Goal: Subscribe to service/newsletter

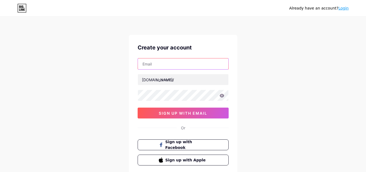
click at [183, 65] on input "text" at bounding box center [183, 63] width 91 height 11
paste input "[EMAIL_ADDRESS][DOMAIN_NAME]"
type input "[EMAIL_ADDRESS][DOMAIN_NAME]"
click at [194, 65] on input "[EMAIL_ADDRESS][DOMAIN_NAME]" at bounding box center [183, 63] width 91 height 11
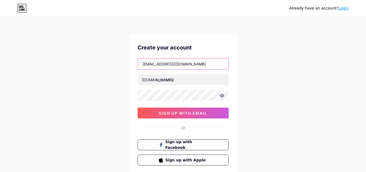
click at [194, 65] on input "[EMAIL_ADDRESS][DOMAIN_NAME]" at bounding box center [183, 63] width 91 height 11
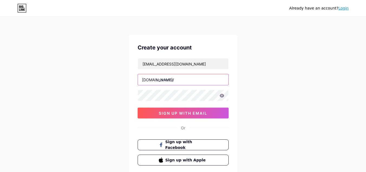
click at [178, 79] on input "text" at bounding box center [183, 79] width 91 height 11
paste input "awssolar"
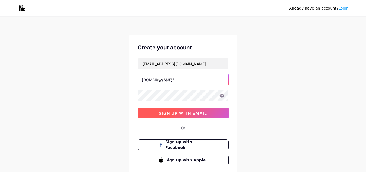
type input "awssolar"
click at [182, 113] on span "sign up with email" at bounding box center [183, 113] width 49 height 5
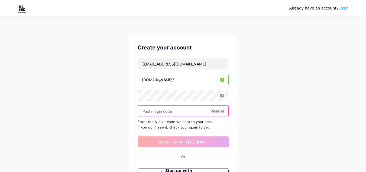
paste input "933263"
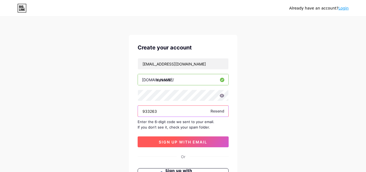
type input "933263"
click at [177, 145] on button "sign up with email" at bounding box center [183, 141] width 91 height 11
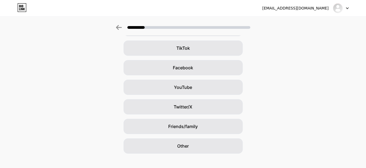
scroll to position [66, 0]
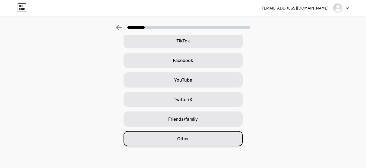
click at [210, 134] on div "Other" at bounding box center [183, 138] width 119 height 15
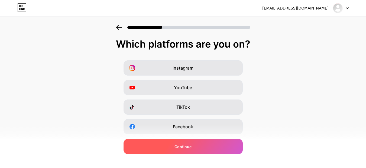
click at [206, 141] on div "Continue" at bounding box center [183, 146] width 119 height 15
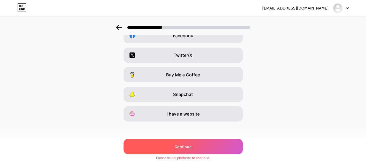
scroll to position [92, 0]
click at [205, 143] on div "Continue" at bounding box center [183, 146] width 119 height 15
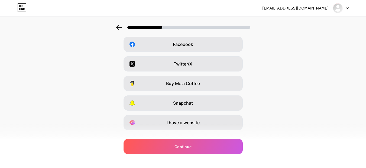
scroll to position [93, 0]
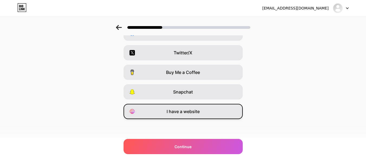
click at [195, 117] on div "I have a website" at bounding box center [183, 111] width 119 height 15
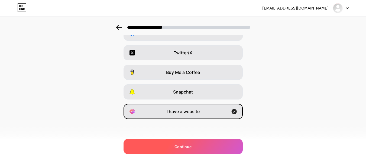
click at [198, 140] on div "Continue" at bounding box center [183, 146] width 119 height 15
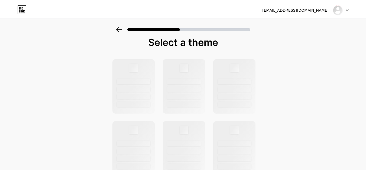
scroll to position [0, 0]
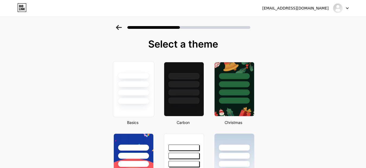
click at [148, 92] on div at bounding box center [134, 92] width 32 height 6
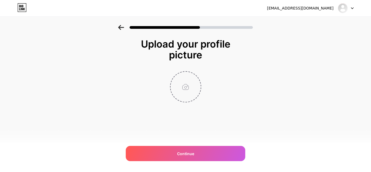
click at [186, 93] on input "file" at bounding box center [185, 87] width 30 height 30
type input "C:\fakepath\aws solar.jpg"
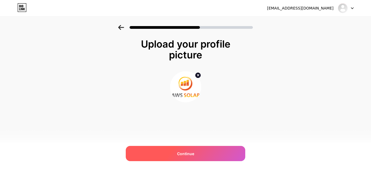
click at [195, 149] on div "Continue" at bounding box center [185, 153] width 119 height 15
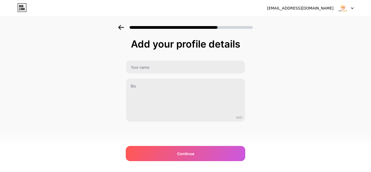
click at [189, 59] on div "Add your profile details 0/255 Continue Error" at bounding box center [185, 80] width 119 height 83
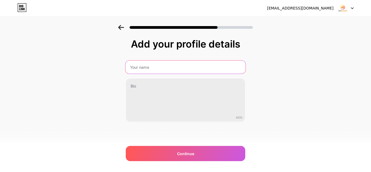
click at [191, 64] on input "text" at bounding box center [185, 66] width 120 height 13
paste input "AWS Solar"
type input "AWS Solar"
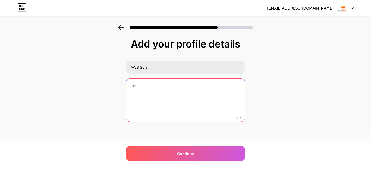
click at [193, 82] on textarea at bounding box center [185, 100] width 119 height 44
paste textarea "Address: [STREET_ADDRESS] Hours: [DATE] - [DATE]: 08:00 to 20:00 [DATE]: 10:00 …"
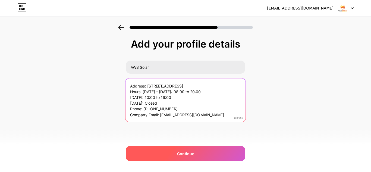
type textarea "Address: [STREET_ADDRESS] Hours: [DATE] - [DATE]: 08:00 to 20:00 [DATE]: 10:00 …"
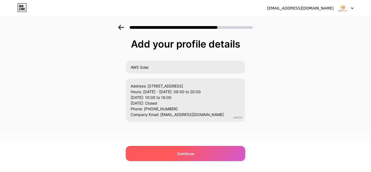
click at [201, 153] on div "Continue" at bounding box center [185, 153] width 119 height 15
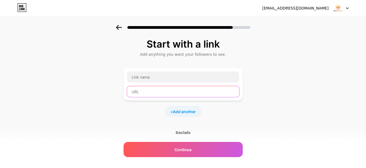
click at [178, 92] on input "text" at bounding box center [183, 91] width 112 height 11
paste input "[URL][DOMAIN_NAME]"
type input "[URL][DOMAIN_NAME]"
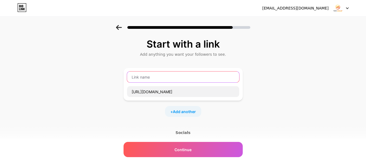
click at [181, 77] on input "text" at bounding box center [183, 76] width 112 height 11
type input "v"
paste input "Website"
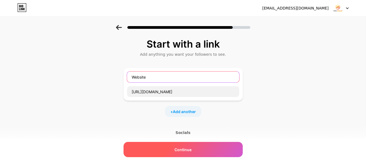
type input "Website"
click at [191, 147] on div "Continue" at bounding box center [183, 149] width 119 height 15
click at [191, 147] on span "Continue" at bounding box center [183, 149] width 17 height 6
click at [198, 151] on div "Continue" at bounding box center [183, 149] width 119 height 15
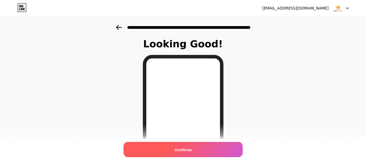
click at [204, 151] on div "Continue" at bounding box center [183, 149] width 119 height 15
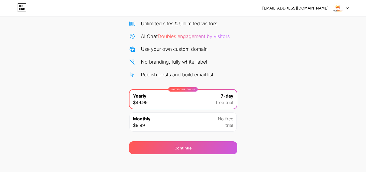
scroll to position [47, 0]
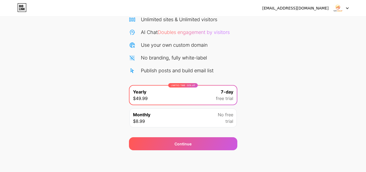
click at [218, 122] on div "Monthly $8.99 No free trial" at bounding box center [183, 117] width 107 height 19
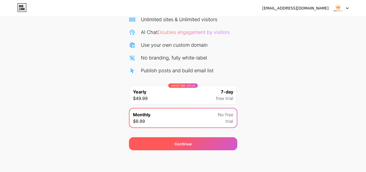
drag, startPoint x: 218, startPoint y: 134, endPoint x: 220, endPoint y: 140, distance: 6.5
click at [220, 140] on div "Continue" at bounding box center [183, 140] width 109 height 20
click at [221, 143] on div "Continue" at bounding box center [183, 143] width 109 height 13
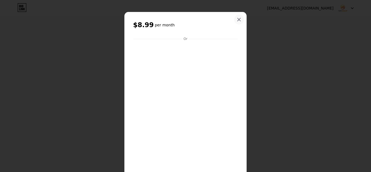
drag, startPoint x: 237, startPoint y: 13, endPoint x: 238, endPoint y: 18, distance: 5.7
click at [237, 14] on div "$8.99 per month Or Subscribe" at bounding box center [185, 105] width 122 height 186
click at [238, 18] on icon at bounding box center [238, 19] width 3 height 3
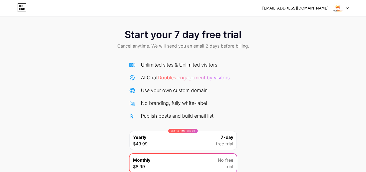
scroll to position [0, 0]
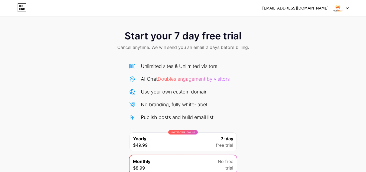
click at [345, 9] on div at bounding box center [341, 8] width 16 height 10
click at [349, 8] on div "[EMAIL_ADDRESS][DOMAIN_NAME] Logout" at bounding box center [183, 8] width 366 height 10
click at [348, 8] on icon at bounding box center [347, 8] width 3 height 2
click at [337, 7] on img at bounding box center [338, 8] width 10 height 10
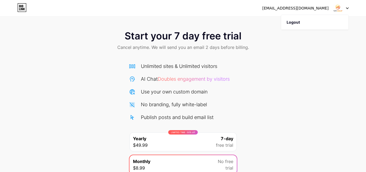
click at [236, 52] on div "Start your 7 day free trial Cancel anytime. We will send you an email 2 days be…" at bounding box center [183, 41] width 366 height 32
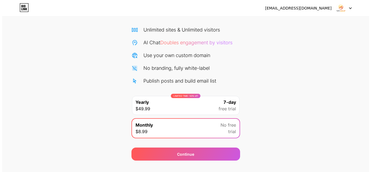
scroll to position [47, 0]
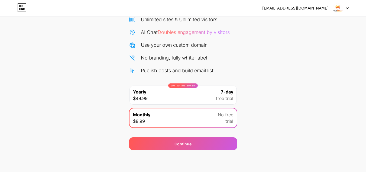
click at [197, 73] on div "Publish posts and build email list" at bounding box center [177, 70] width 73 height 7
drag, startPoint x: 197, startPoint y: 71, endPoint x: 197, endPoint y: 76, distance: 4.9
click at [197, 75] on div "Unlimited sites & Unlimited visitors AI Chat Doubles engagement by visitors Use…" at bounding box center [183, 73] width 109 height 115
click at [205, 98] on div "LIMITED TIME : 50% off Yearly $49.99 7-day free trial" at bounding box center [183, 94] width 107 height 19
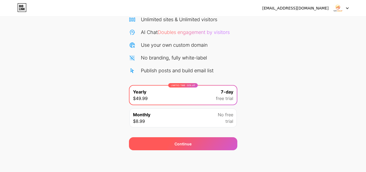
click at [206, 138] on div "Continue" at bounding box center [183, 143] width 109 height 13
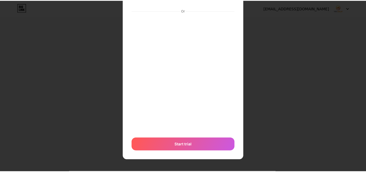
scroll to position [0, 0]
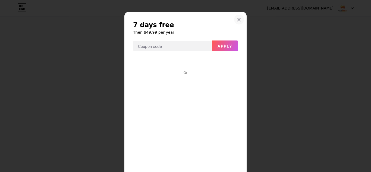
click at [237, 20] on icon at bounding box center [239, 19] width 4 height 4
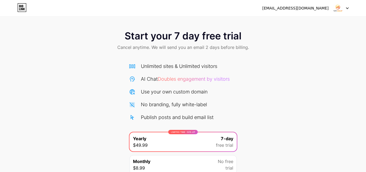
click at [24, 4] on icon at bounding box center [22, 8] width 8 height 8
click at [164, 69] on div "Unlimited sites & Unlimited visitors" at bounding box center [179, 65] width 76 height 7
